Goal: Use online tool/utility: Utilize a website feature to perform a specific function

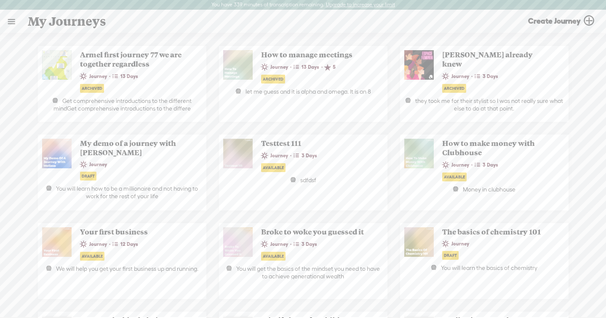
click at [12, 25] on link at bounding box center [11, 22] width 22 height 22
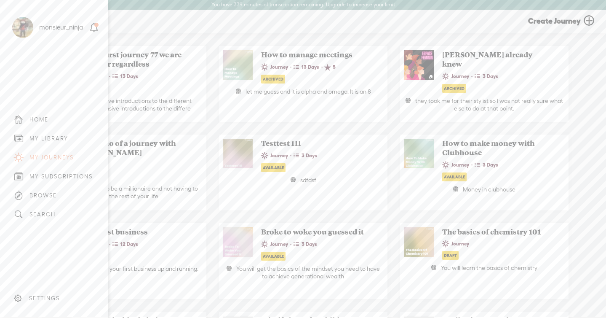
click at [57, 142] on div "MY LIBRARY" at bounding box center [53, 138] width 95 height 19
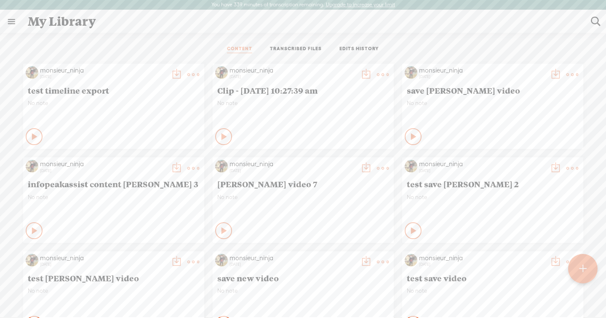
click at [297, 49] on link "TRANSCRIBED FILES" at bounding box center [296, 50] width 52 height 8
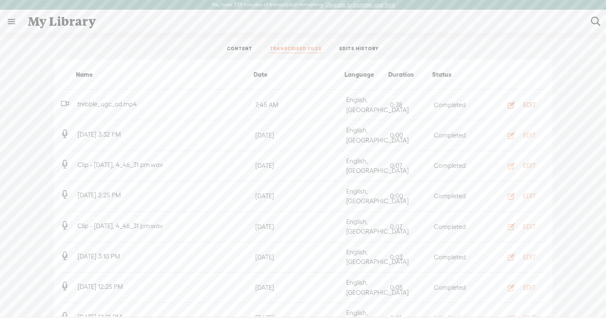
click at [528, 101] on div "EDIT" at bounding box center [529, 105] width 13 height 8
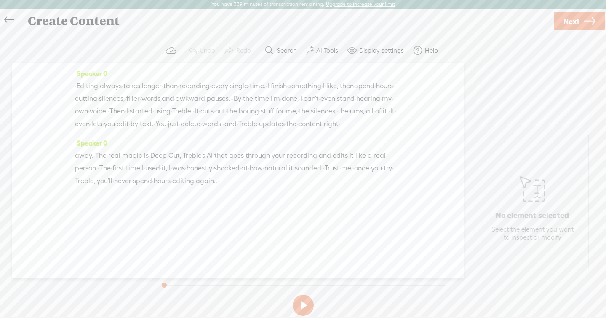
click at [355, 105] on span "·" at bounding box center [356, 98] width 2 height 13
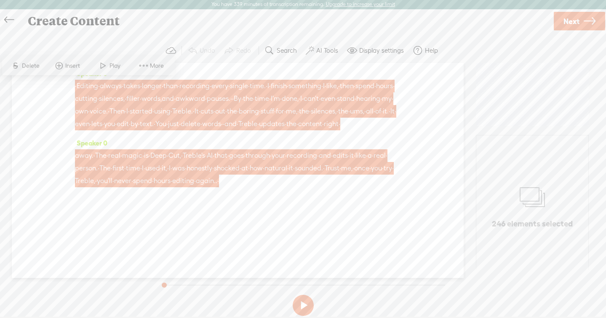
click at [163, 62] on span "More" at bounding box center [158, 66] width 16 height 8
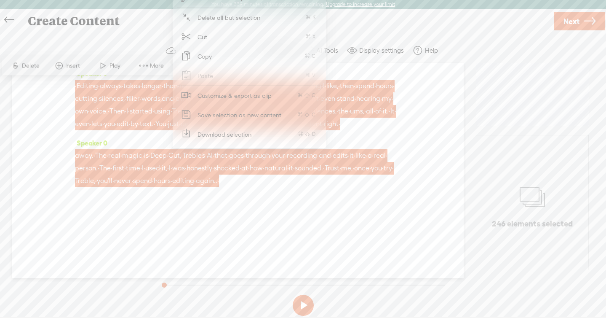
click at [238, 91] on span "Customize & export as clip" at bounding box center [234, 95] width 107 height 19
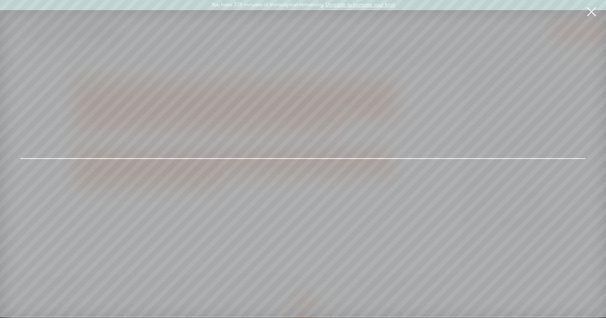
scroll to position [0, 0]
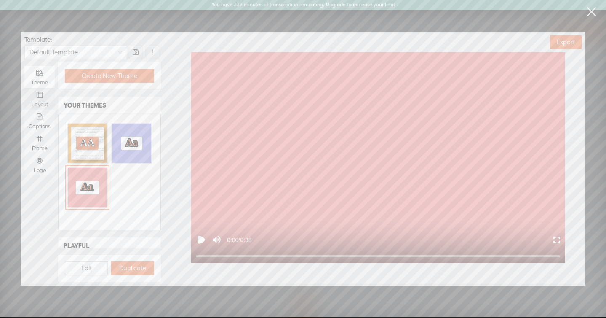
click at [47, 95] on div "Layout" at bounding box center [40, 99] width 22 height 22
click at [24, 88] on input "Layout" at bounding box center [24, 88] width 0 height 0
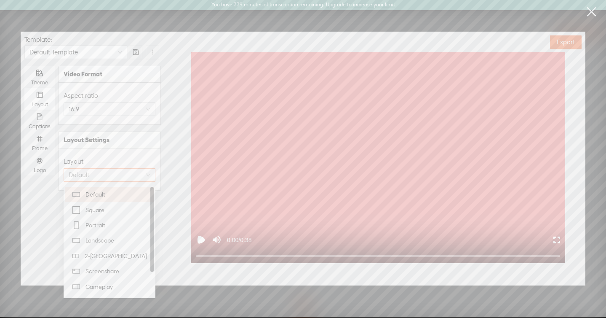
click at [90, 174] on span "Default" at bounding box center [110, 175] width 82 height 13
click at [98, 219] on div "Portrait" at bounding box center [109, 225] width 78 height 12
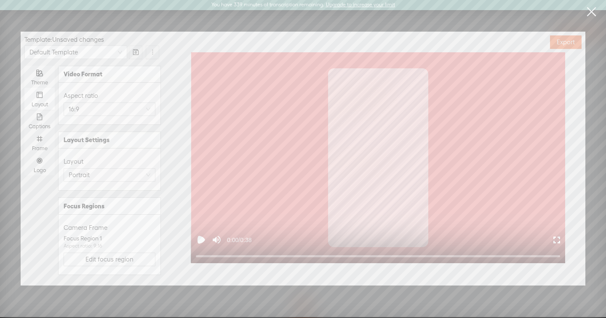
click at [135, 116] on div "Aspect ratio 16:9" at bounding box center [110, 103] width 92 height 32
click at [126, 107] on span "16:9" at bounding box center [110, 109] width 82 height 13
click at [108, 175] on span "9:16" at bounding box center [110, 173] width 48 height 8
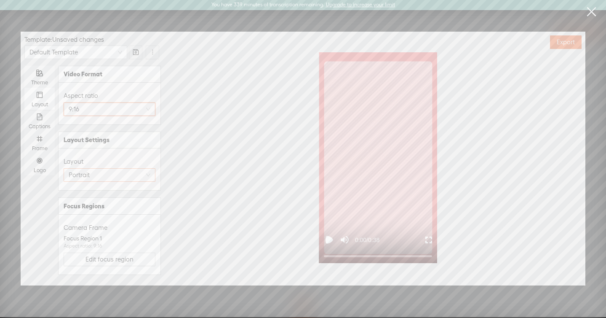
click at [91, 174] on span "Portrait" at bounding box center [110, 175] width 82 height 13
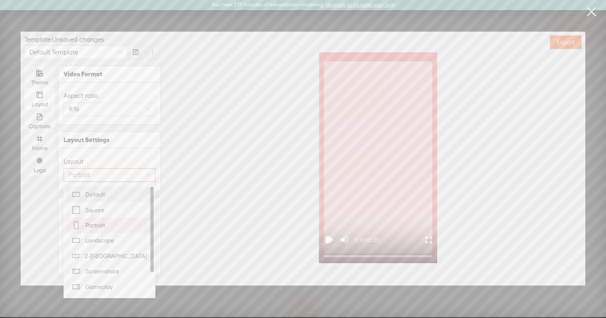
click at [95, 198] on span "Default" at bounding box center [96, 194] width 20 height 8
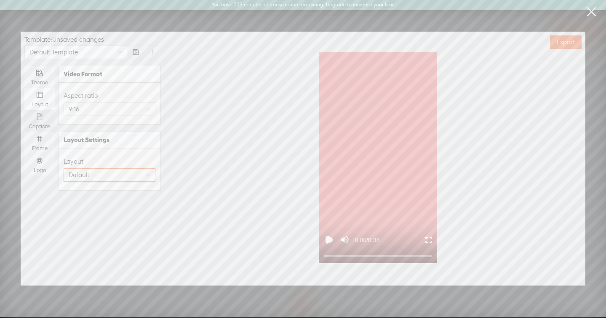
click at [39, 117] on icon "file-text" at bounding box center [39, 116] width 7 height 7
click at [24, 110] on input "Captions" at bounding box center [24, 110] width 0 height 0
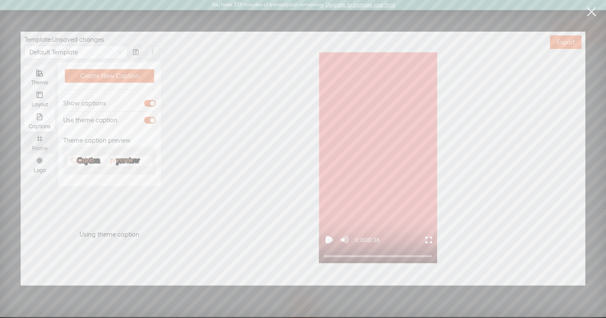
click at [40, 140] on icon "number" at bounding box center [39, 138] width 5 height 5
click at [24, 131] on input "Frame" at bounding box center [24, 131] width 0 height 0
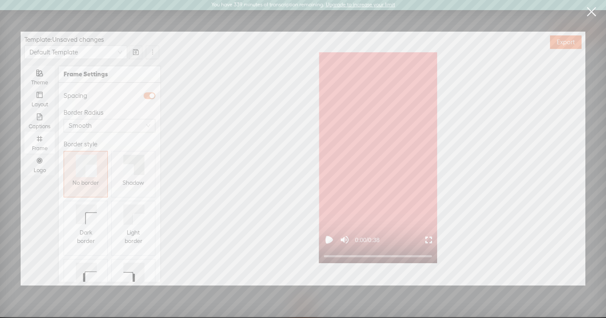
click at [150, 95] on div "button" at bounding box center [152, 95] width 5 height 5
click at [35, 73] on div "Theme" at bounding box center [40, 77] width 22 height 22
click at [24, 66] on input "Theme" at bounding box center [24, 66] width 0 height 0
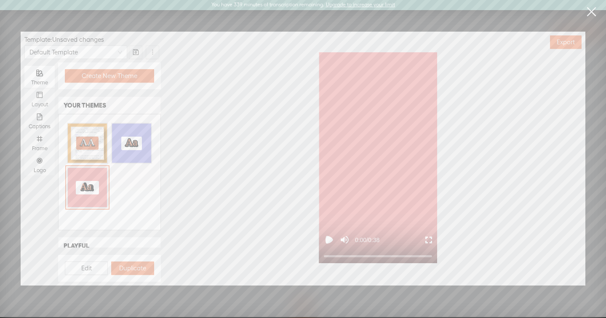
click at [38, 102] on div "Layout" at bounding box center [40, 104] width 22 height 7
click at [24, 88] on input "Layout" at bounding box center [24, 88] width 0 height 0
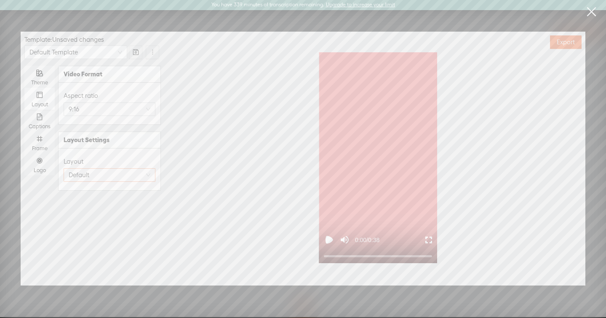
click at [94, 174] on span "Default" at bounding box center [110, 175] width 82 height 13
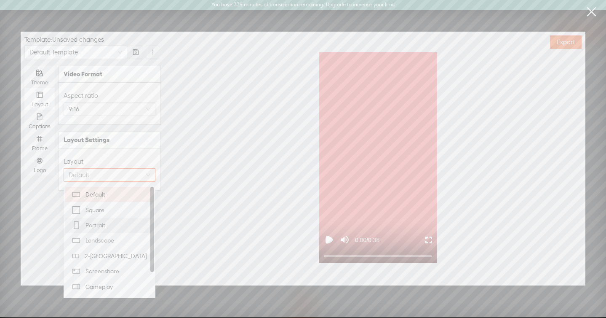
click at [106, 223] on div "Portrait" at bounding box center [109, 225] width 78 height 12
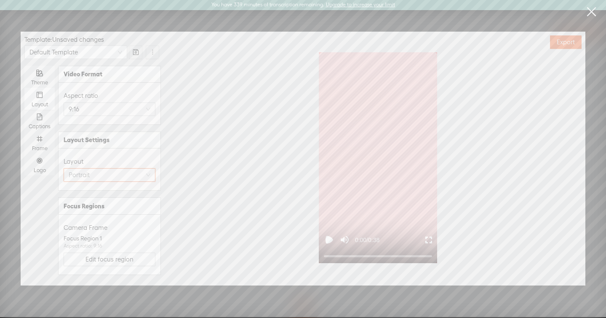
click at [102, 174] on span "Portrait" at bounding box center [110, 175] width 82 height 13
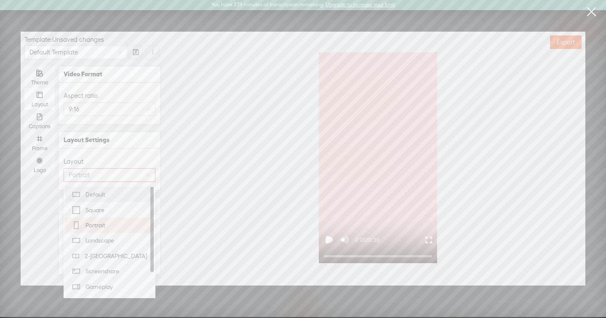
click at [97, 191] on span "Default" at bounding box center [96, 194] width 20 height 8
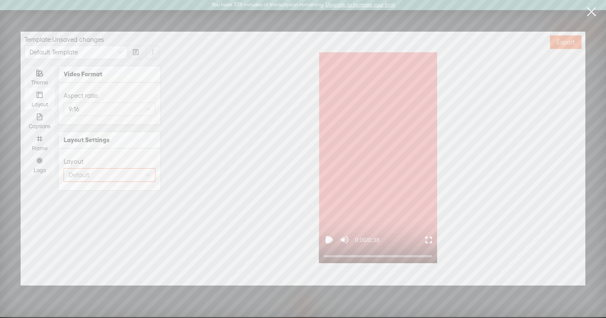
click at [117, 175] on span "Default" at bounding box center [110, 175] width 82 height 13
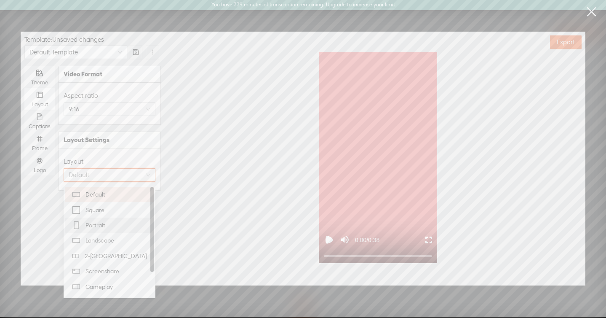
click at [112, 226] on div "Portrait" at bounding box center [109, 225] width 78 height 12
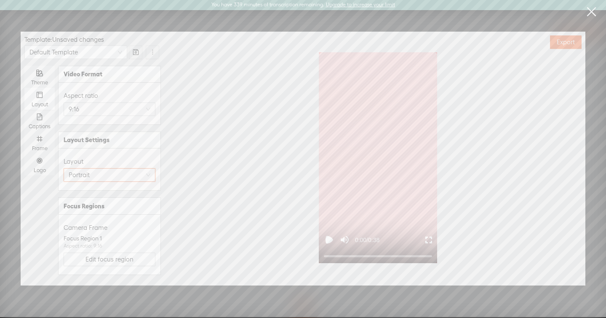
click at [245, 150] on div "0:00 / 0:38" at bounding box center [378, 157] width 414 height 211
click at [122, 174] on span "Portrait" at bounding box center [110, 175] width 82 height 13
click at [146, 151] on div "Layout Portrait" at bounding box center [110, 169] width 102 height 42
click at [115, 261] on span "Edit focus region" at bounding box center [110, 259] width 48 height 8
